Goal: Browse casually

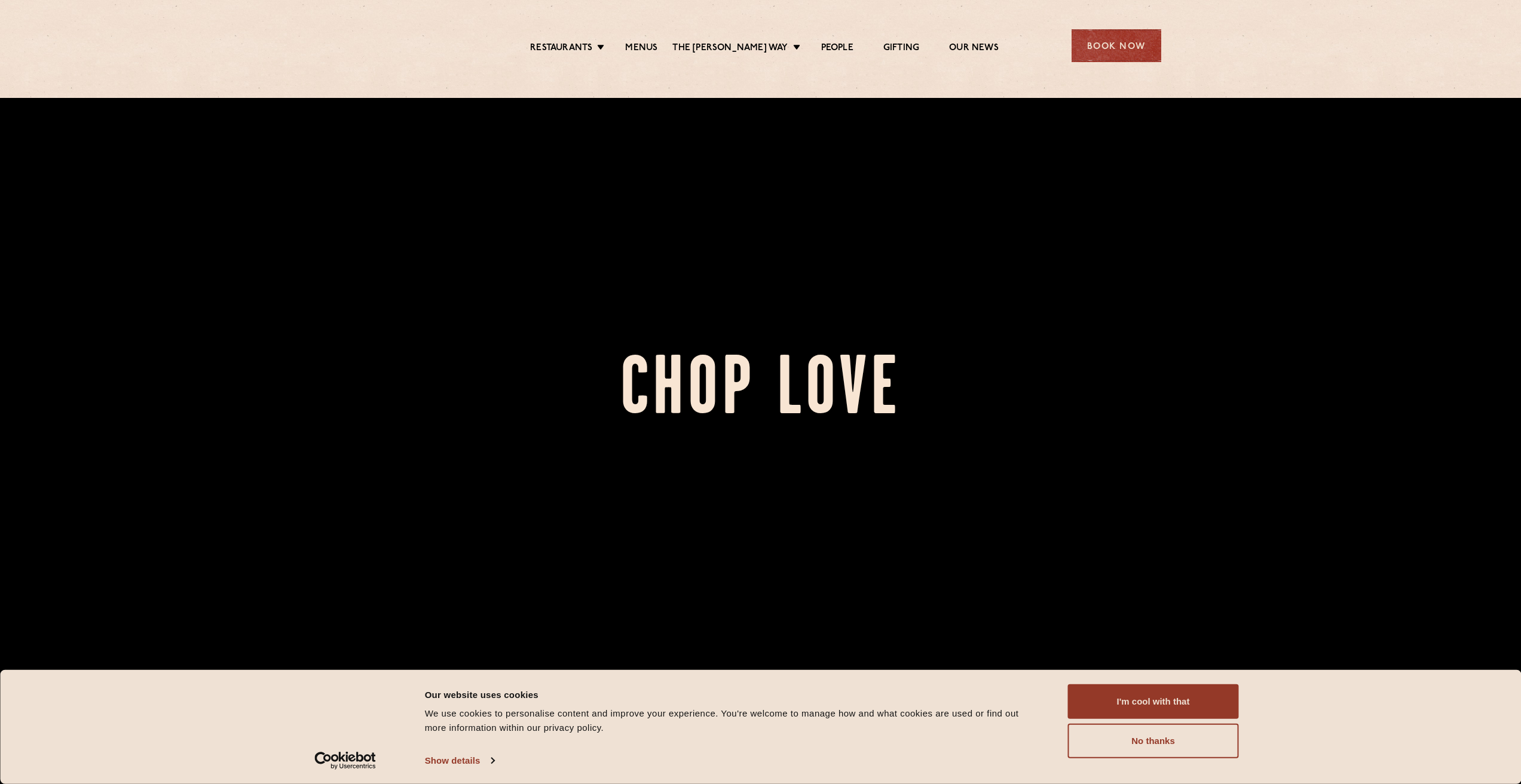
scroll to position [358, 0]
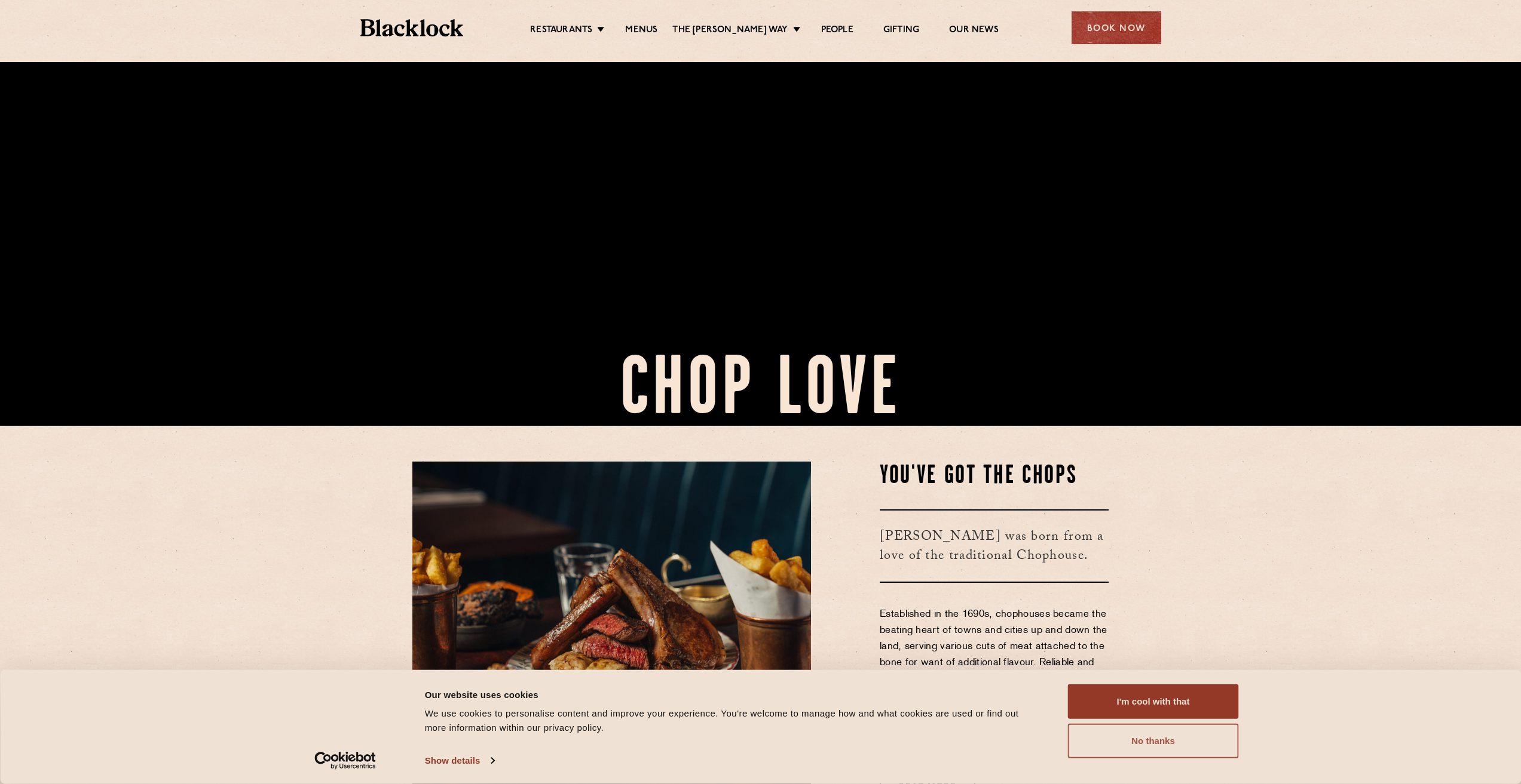
click at [1168, 747] on button "No thanks" at bounding box center [1153, 741] width 171 height 35
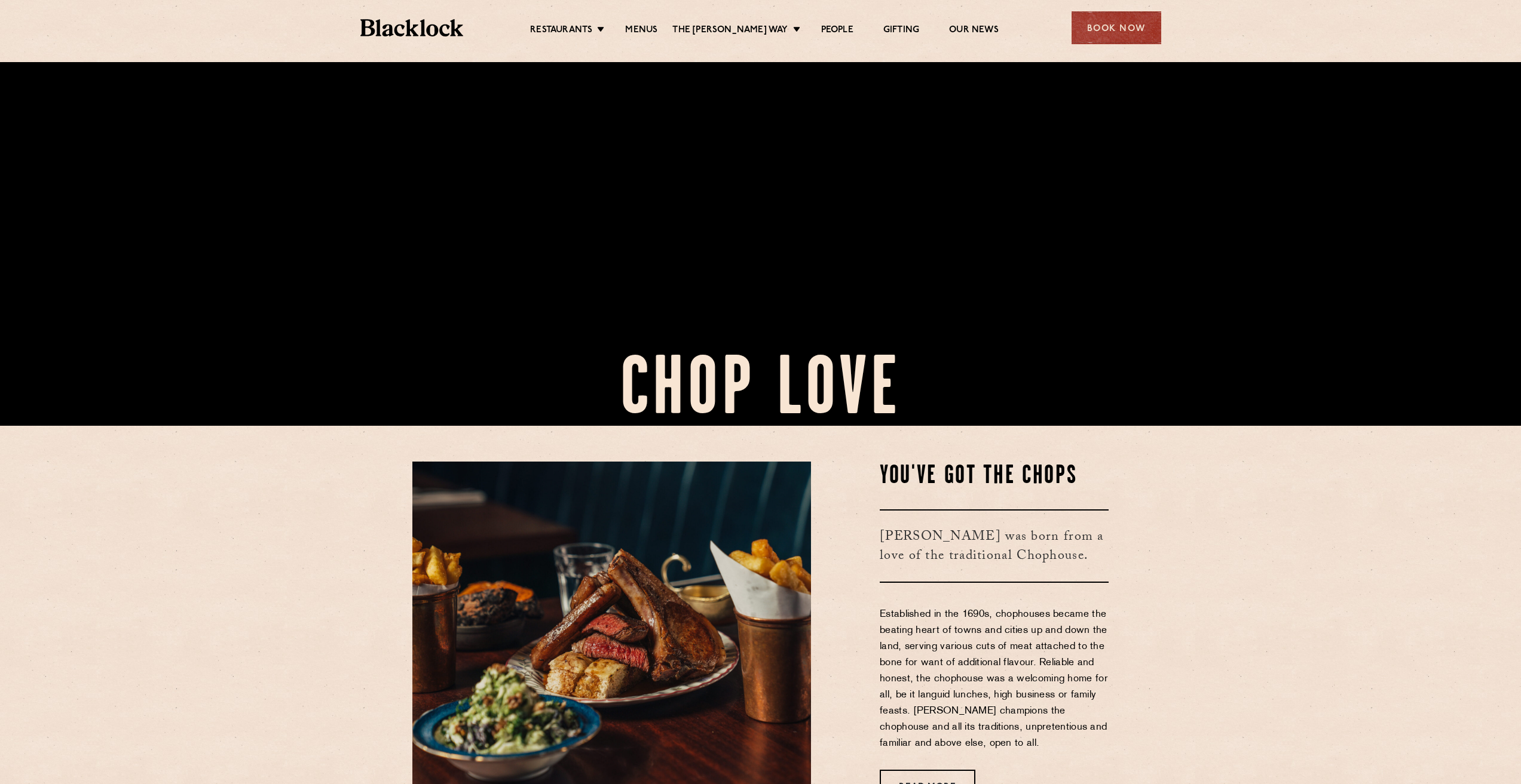
scroll to position [537, 0]
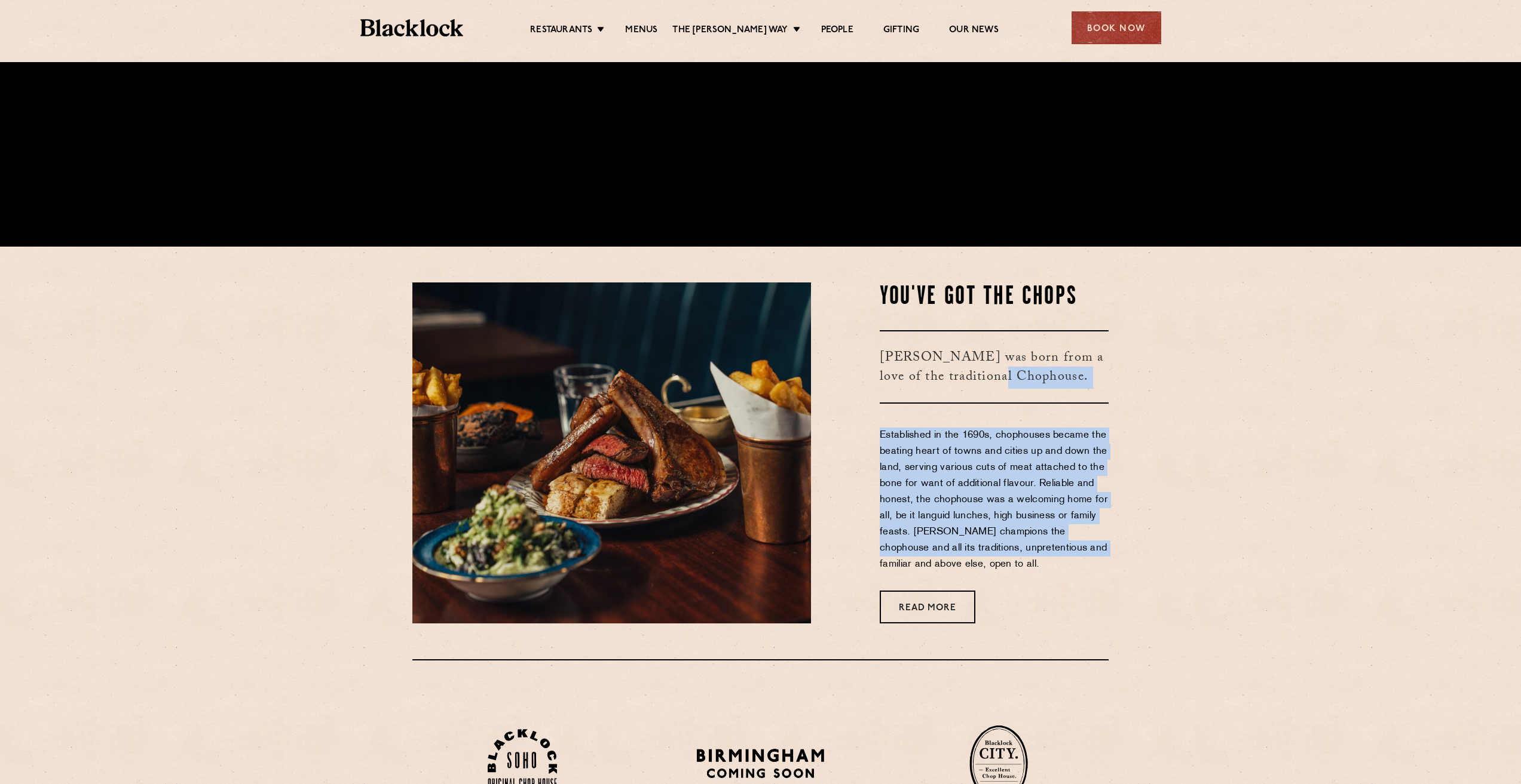
drag, startPoint x: 1056, startPoint y: 544, endPoint x: 965, endPoint y: 413, distance: 159.5
click at [965, 413] on div "You've Got The Chops [PERSON_NAME] was born from a love of the traditional Chop…" at bounding box center [968, 453] width 298 height 341
drag, startPoint x: 968, startPoint y: 427, endPoint x: 1055, endPoint y: 544, distance: 145.8
click at [1055, 544] on div "You've Got The Chops [PERSON_NAME] was born from a love of the traditional Chop…" at bounding box center [968, 453] width 298 height 341
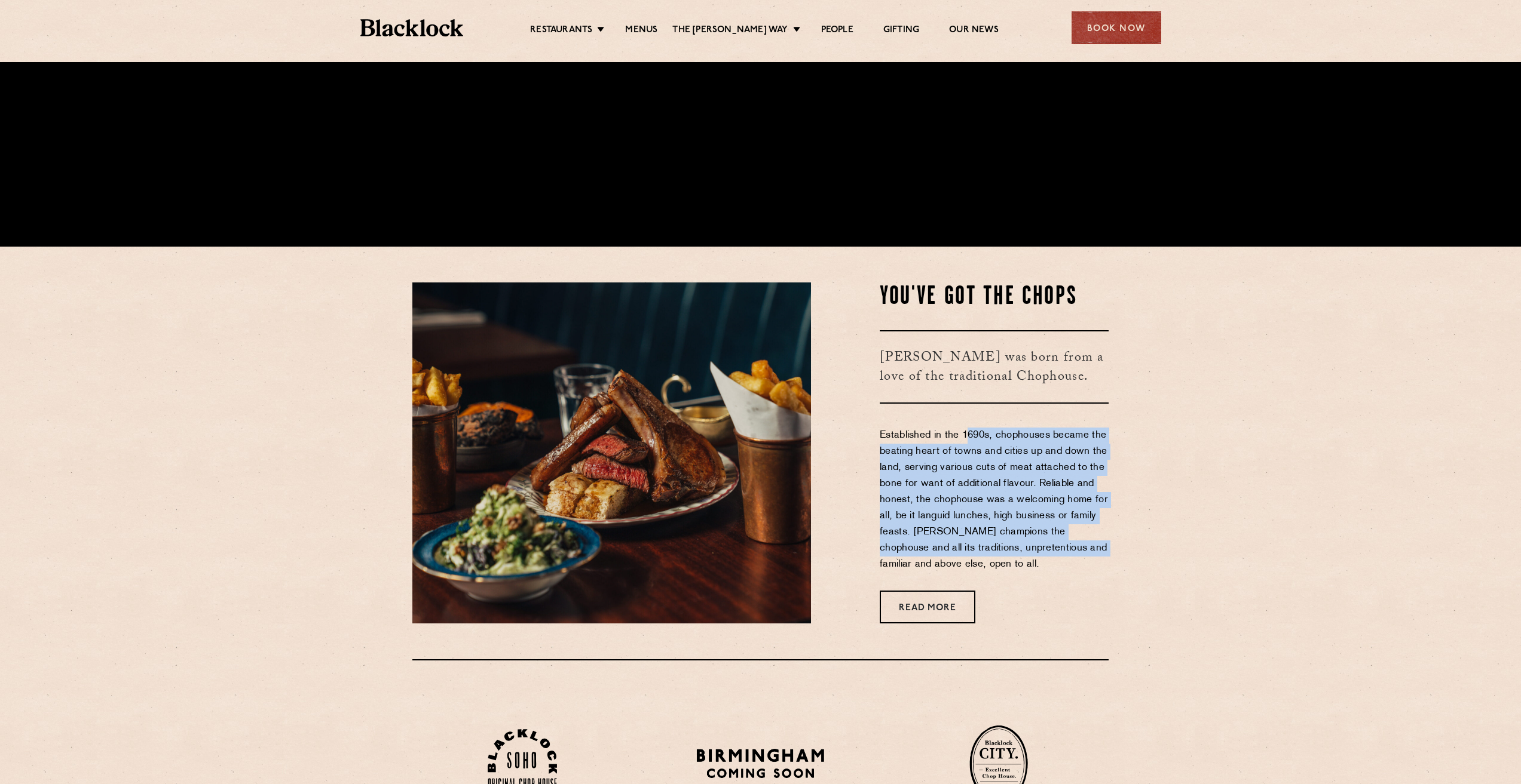
click at [1055, 544] on p "Established in the 1690s, chophouses became the beating heart of towns and citi…" at bounding box center [993, 500] width 228 height 145
drag, startPoint x: 1055, startPoint y: 544, endPoint x: 981, endPoint y: 447, distance: 122.0
click at [981, 447] on p "Established in the 1690s, chophouses became the beating heart of towns and citi…" at bounding box center [993, 500] width 228 height 145
drag, startPoint x: 983, startPoint y: 430, endPoint x: 1032, endPoint y: 531, distance: 112.3
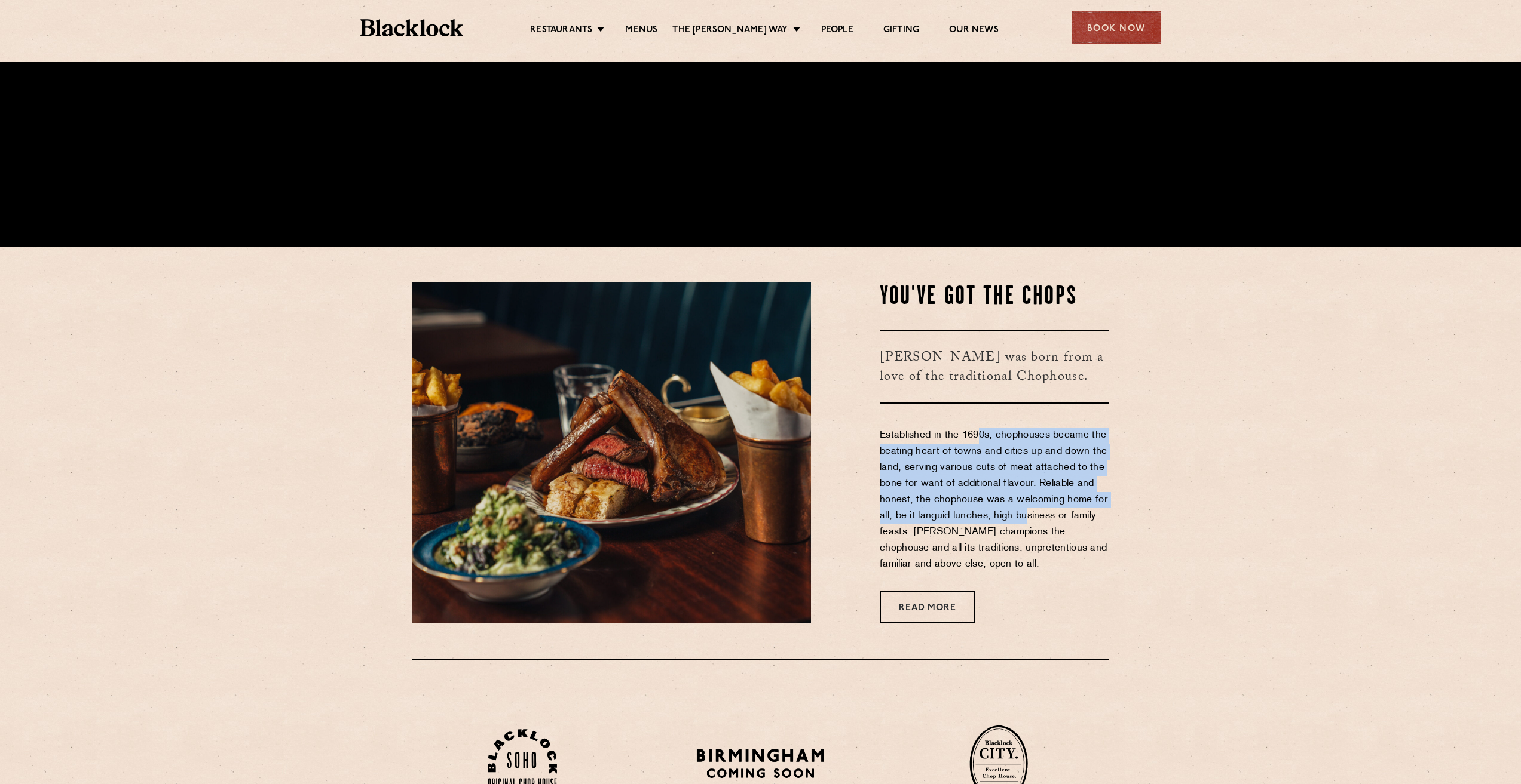
click at [1032, 531] on p "Established in the 1690s, chophouses became the beating heart of towns and citi…" at bounding box center [993, 500] width 228 height 145
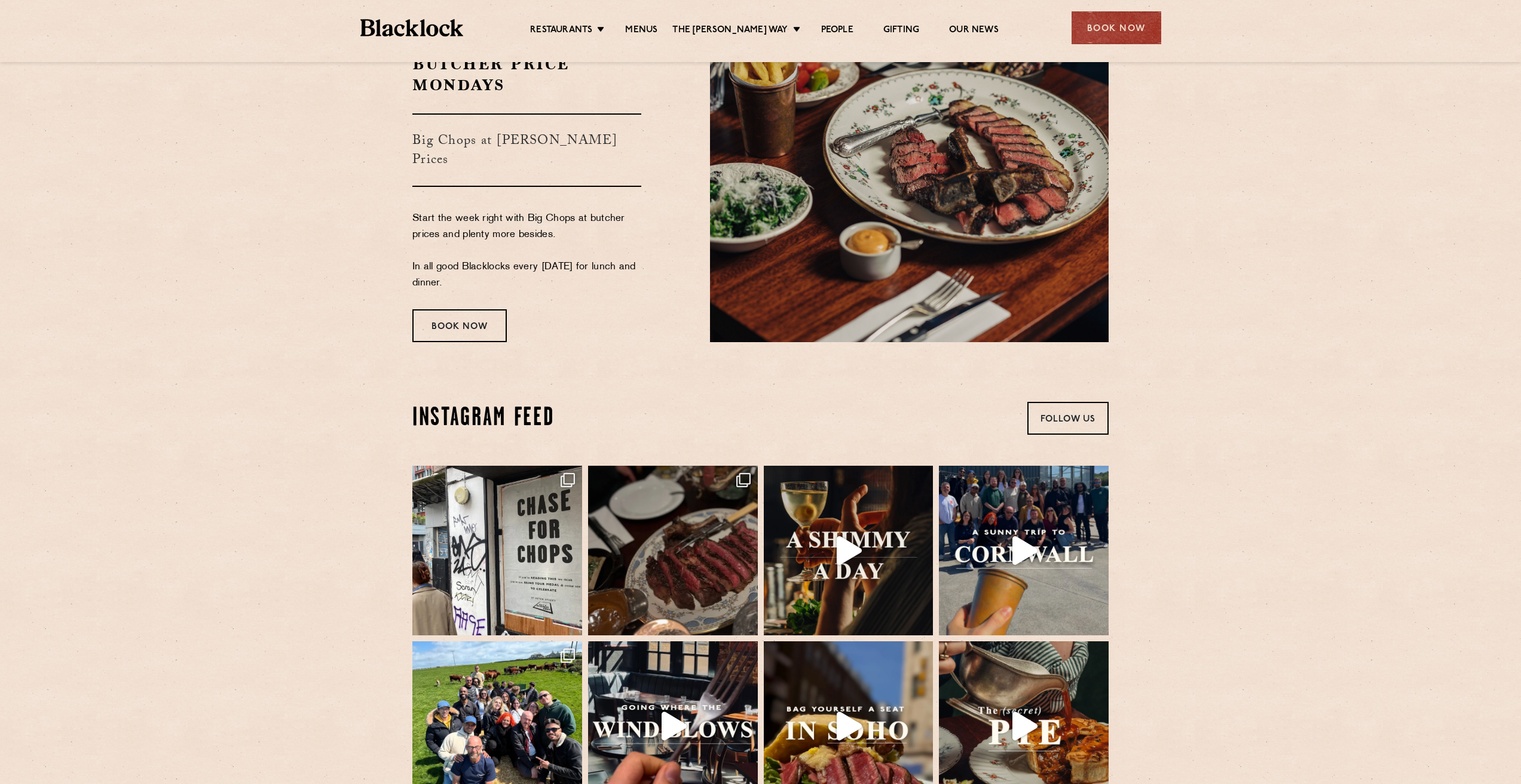
scroll to position [2628, 0]
